Goal: Transaction & Acquisition: Purchase product/service

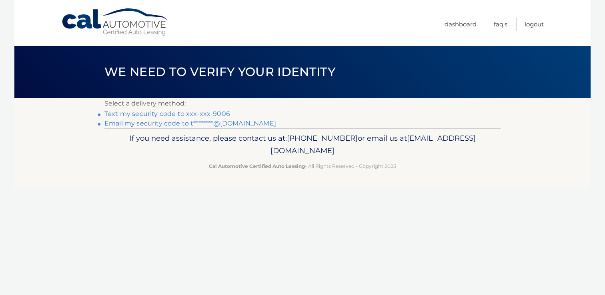
click at [166, 115] on link "Text my security code to xxx-xxx-9006" at bounding box center [167, 114] width 126 height 8
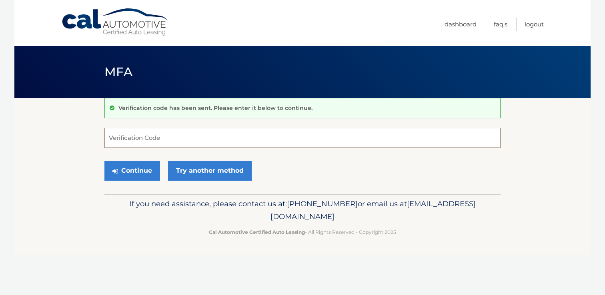
click at [141, 137] on input "Verification Code" at bounding box center [302, 138] width 396 height 20
type input "234815"
click at [69, 132] on section "Verification code has been sent. Please enter it below to continue. 234815 Veri…" at bounding box center [302, 146] width 576 height 96
click at [144, 170] on button "Continue" at bounding box center [132, 171] width 56 height 20
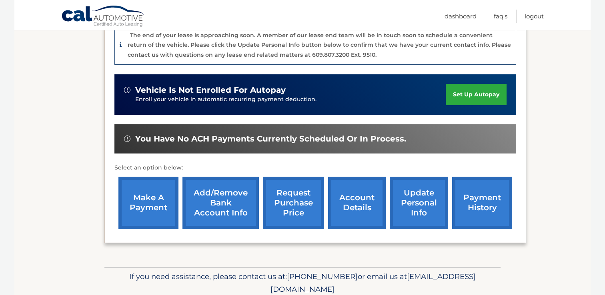
scroll to position [219, 0]
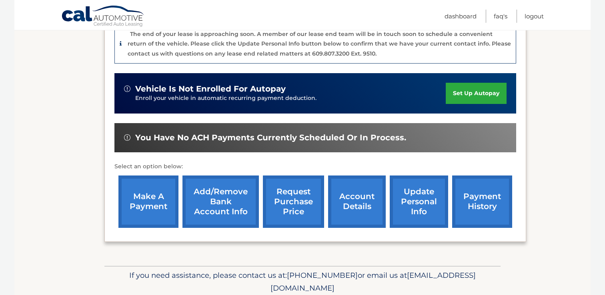
click at [145, 189] on link "make a payment" at bounding box center [148, 202] width 60 height 52
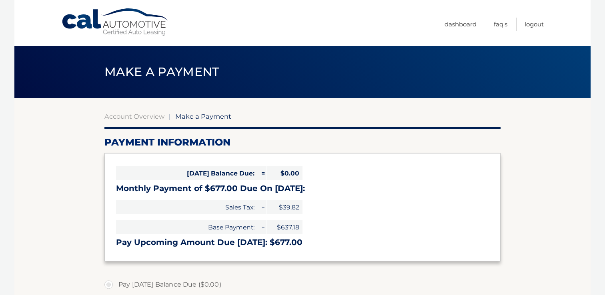
select select "YTlhZGIxNzEtNjNkMy00OWJiLTllMTItZGZhMjQ3YTM4NzY0"
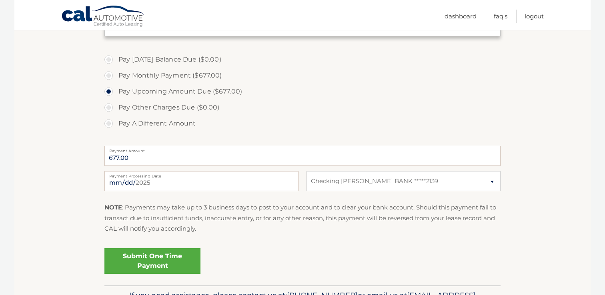
scroll to position [227, 0]
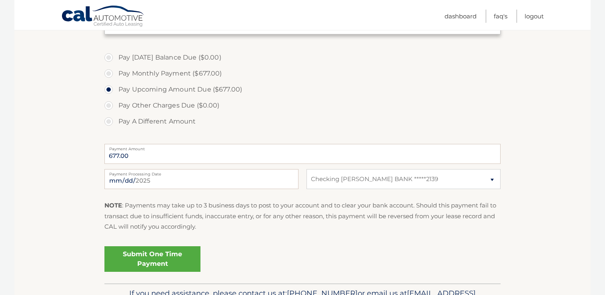
click at [149, 256] on link "Submit One Time Payment" at bounding box center [152, 259] width 96 height 26
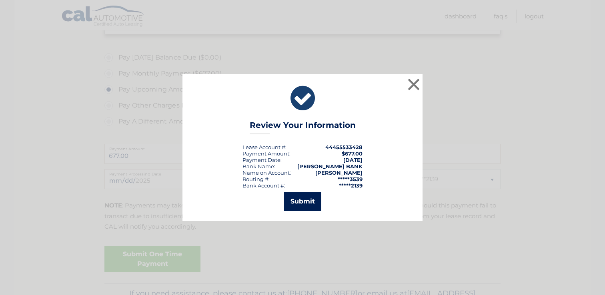
click at [306, 203] on button "Submit" at bounding box center [302, 201] width 37 height 19
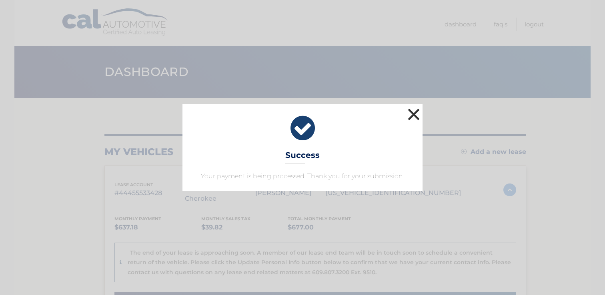
click at [413, 114] on button "×" at bounding box center [414, 114] width 16 height 16
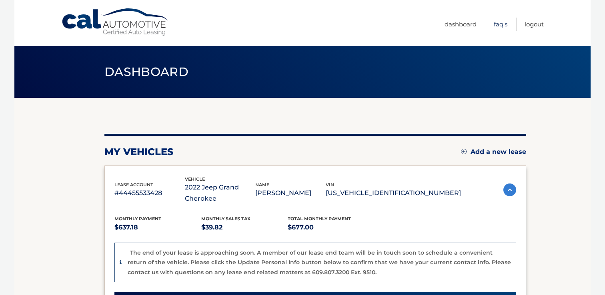
click at [502, 21] on link "FAQ's" at bounding box center [501, 24] width 14 height 13
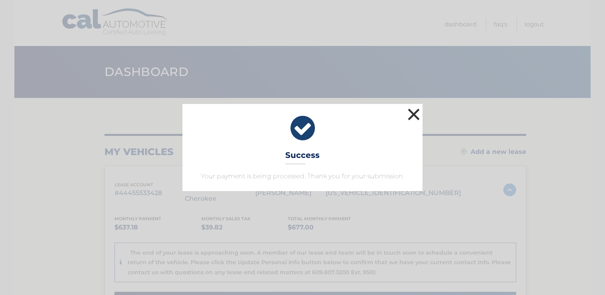
click at [412, 115] on button "×" at bounding box center [414, 114] width 16 height 16
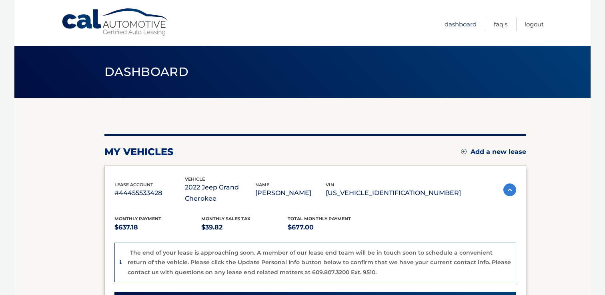
click at [454, 23] on link "Dashboard" at bounding box center [460, 24] width 32 height 13
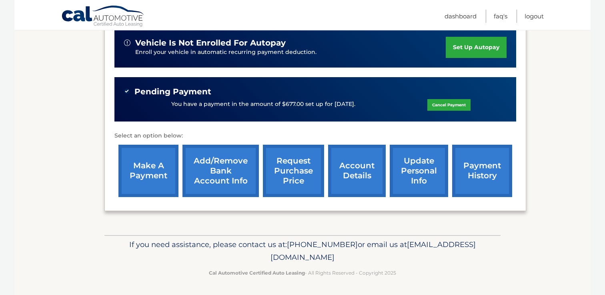
scroll to position [265, 0]
click at [279, 169] on link "request purchase price" at bounding box center [293, 171] width 61 height 52
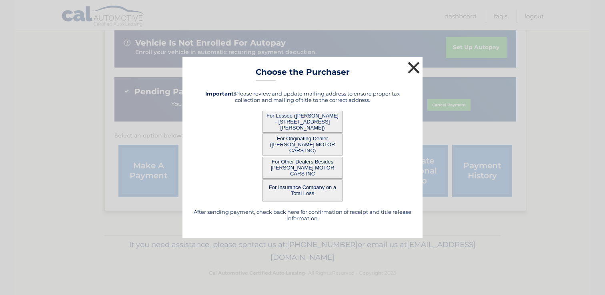
click at [412, 69] on button "×" at bounding box center [414, 68] width 16 height 16
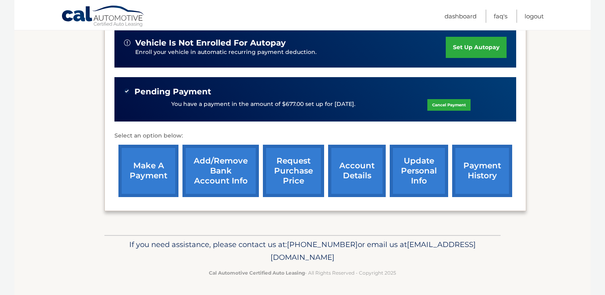
click at [343, 167] on link "account details" at bounding box center [357, 171] width 58 height 52
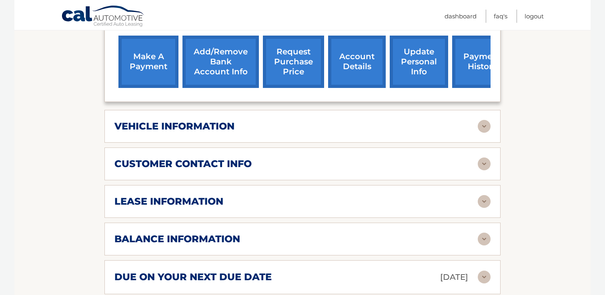
scroll to position [338, 0]
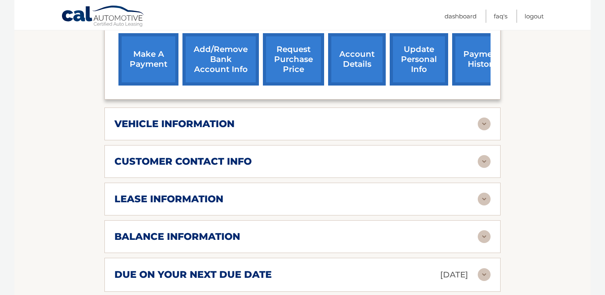
click at [489, 234] on img at bounding box center [484, 236] width 13 height 13
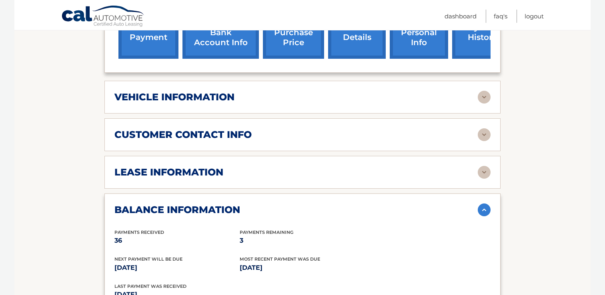
scroll to position [363, 0]
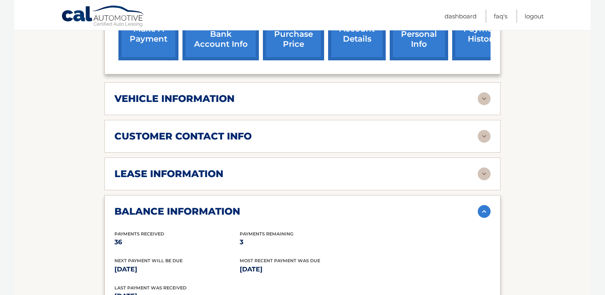
click at [483, 210] on img at bounding box center [484, 211] width 13 height 13
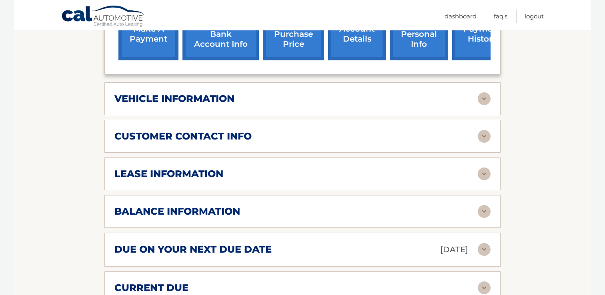
click at [486, 177] on img at bounding box center [484, 174] width 13 height 13
